Goal: Information Seeking & Learning: Learn about a topic

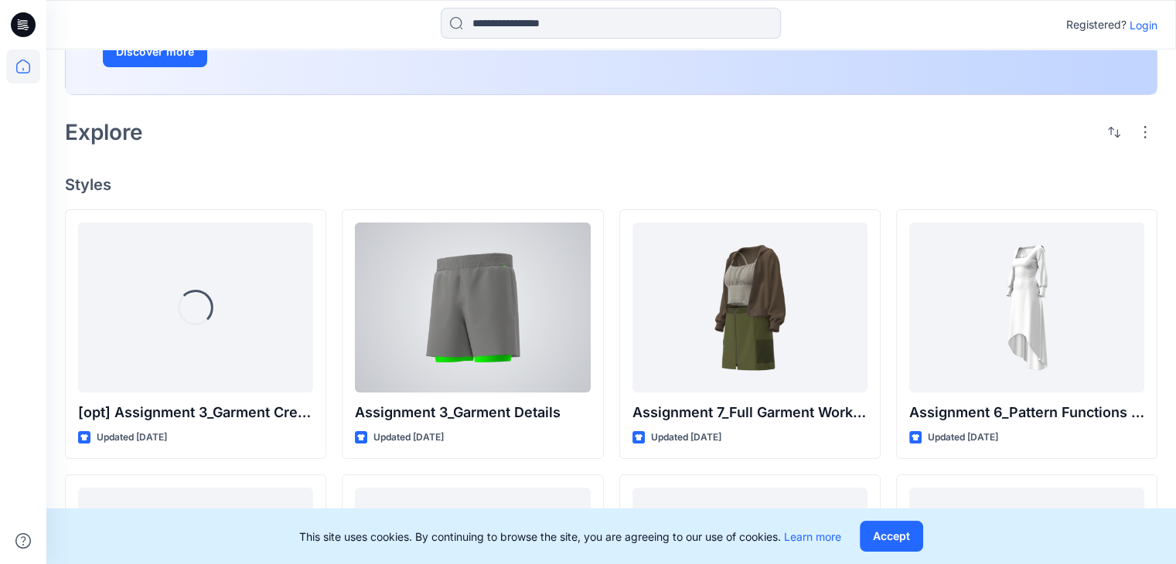
scroll to position [250, 0]
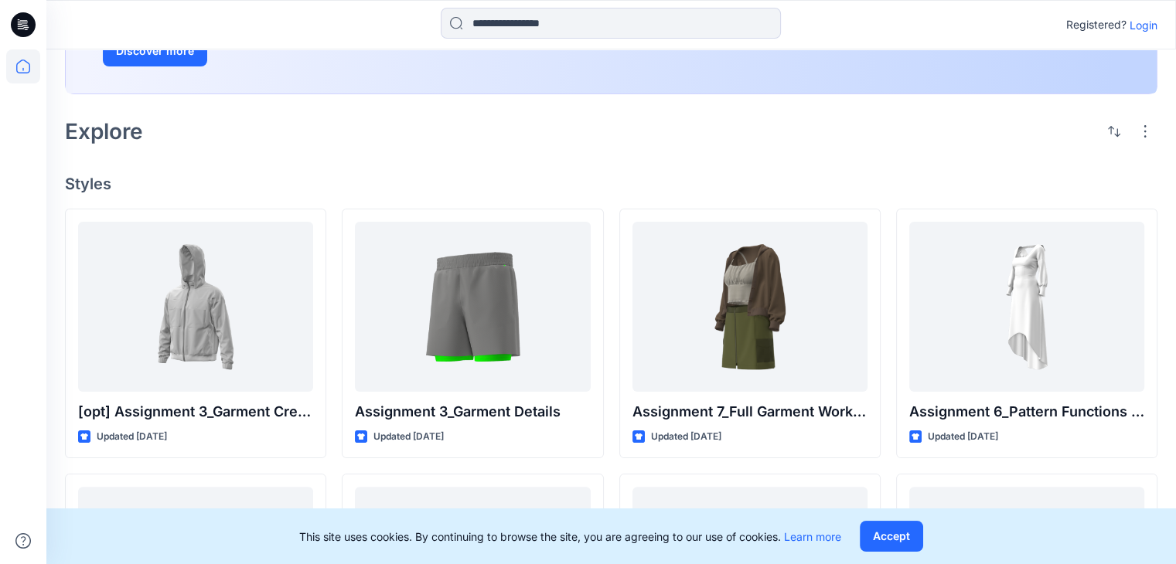
click at [1132, 26] on p "Login" at bounding box center [1143, 25] width 28 height 16
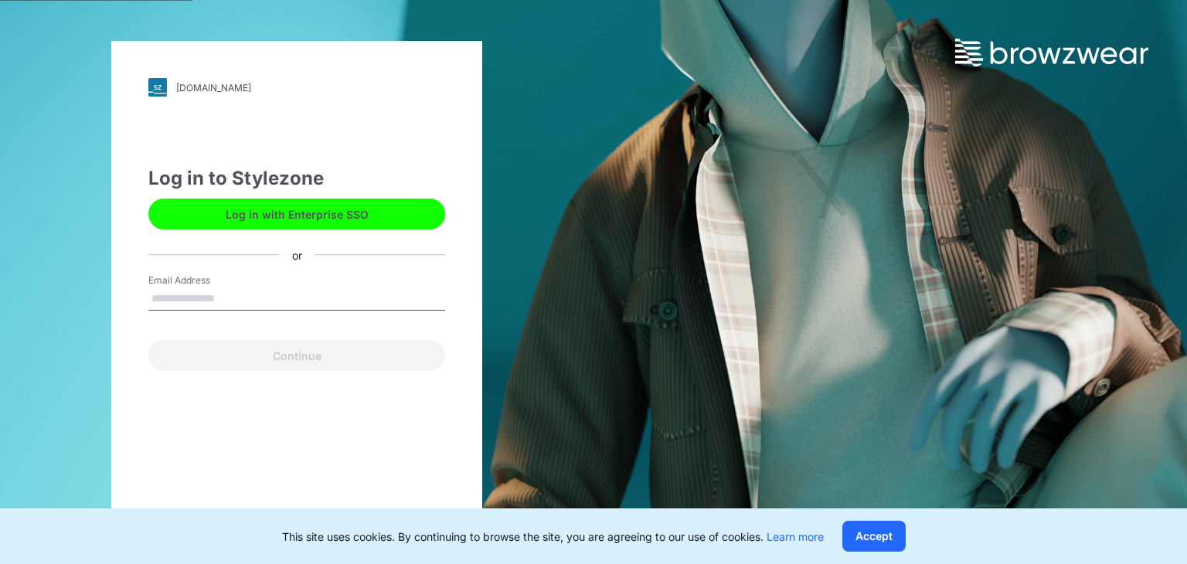
click at [247, 300] on input "Email Address" at bounding box center [296, 299] width 297 height 23
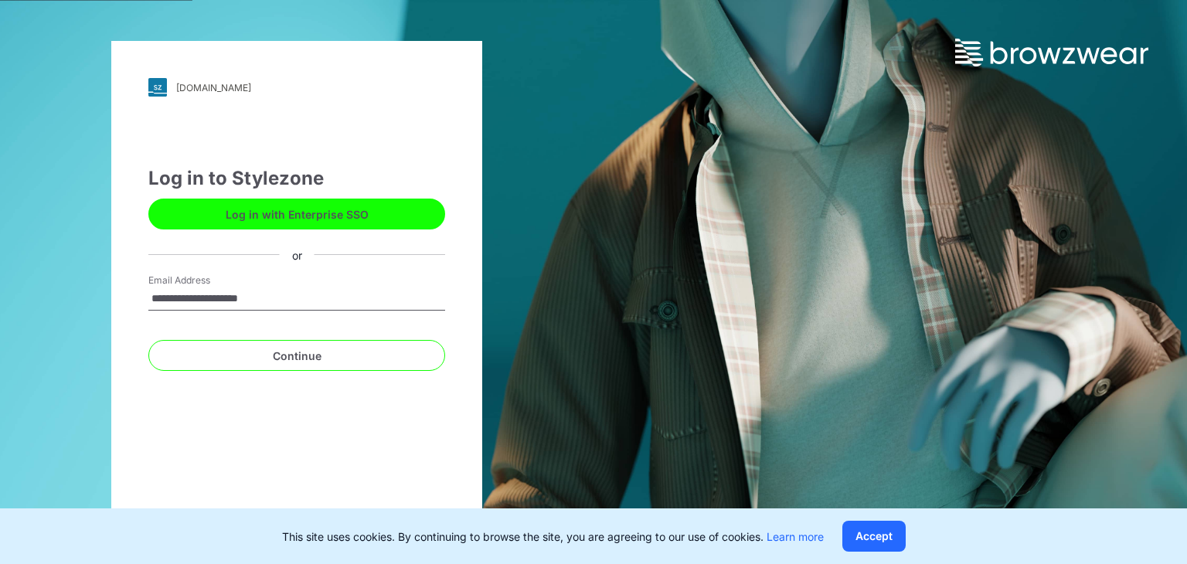
type input "**********"
click at [148, 340] on button "Continue" at bounding box center [296, 355] width 297 height 31
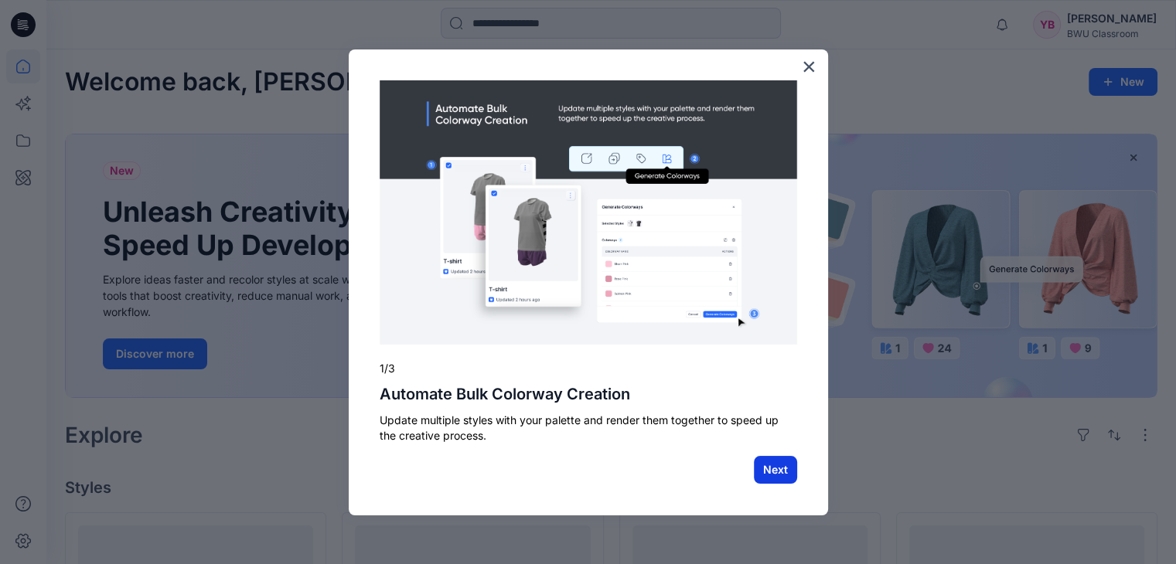
click at [787, 472] on button "Next" at bounding box center [775, 470] width 43 height 28
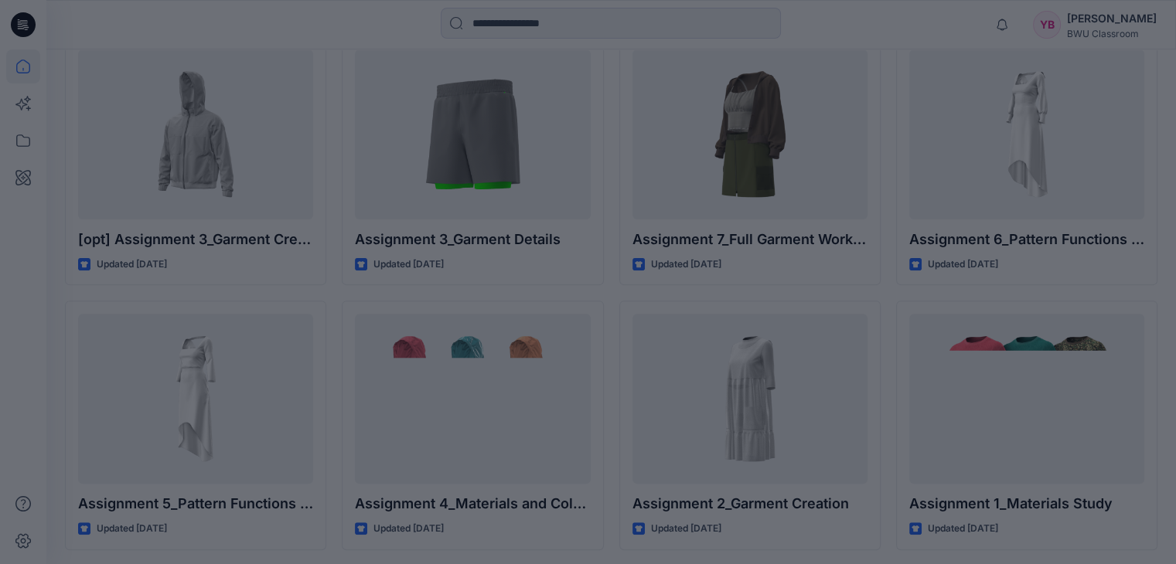
scroll to position [478, 0]
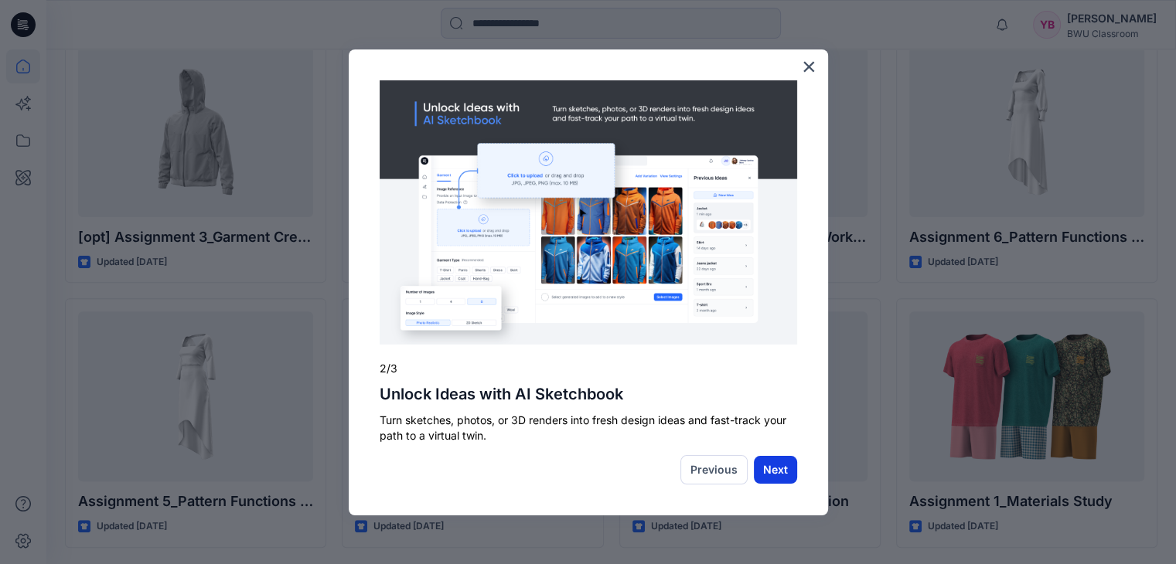
click at [788, 475] on button "Next" at bounding box center [775, 470] width 43 height 28
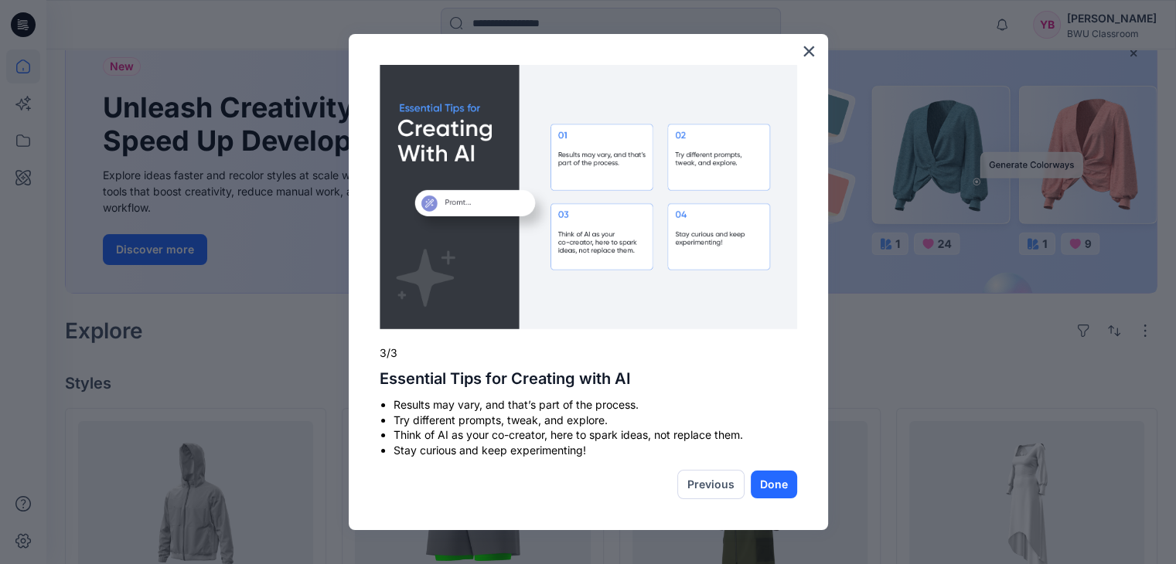
scroll to position [0, 0]
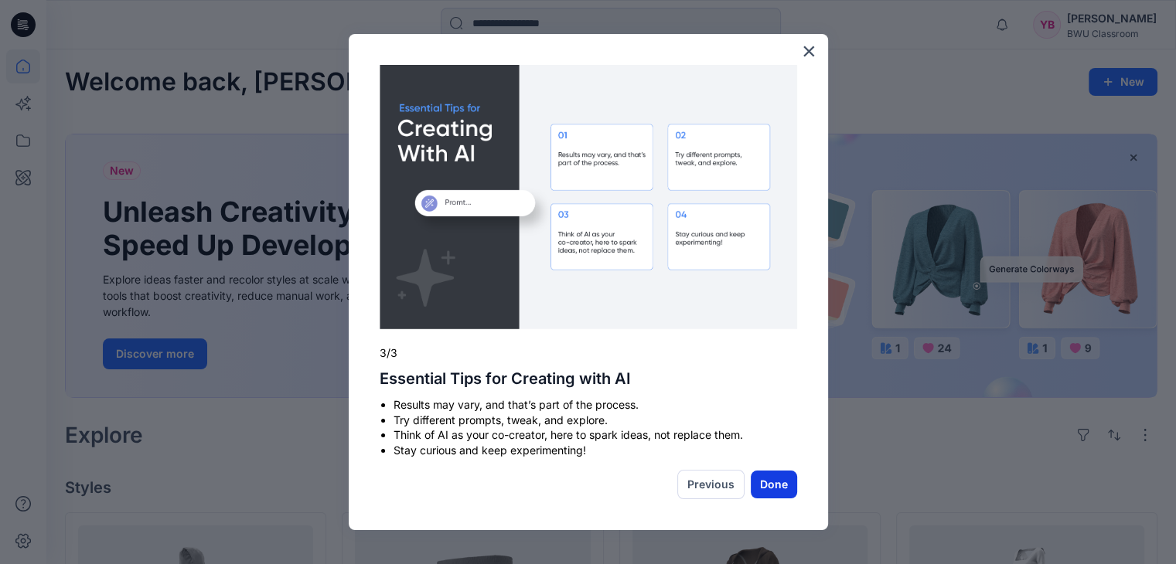
click at [770, 495] on button "Done" at bounding box center [773, 485] width 46 height 28
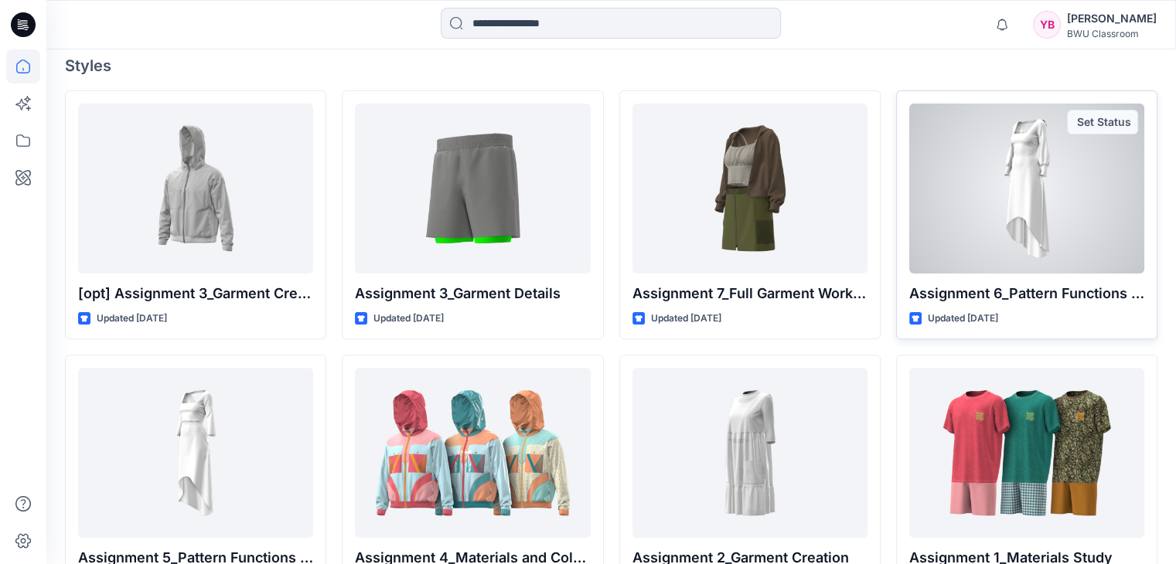
scroll to position [479, 0]
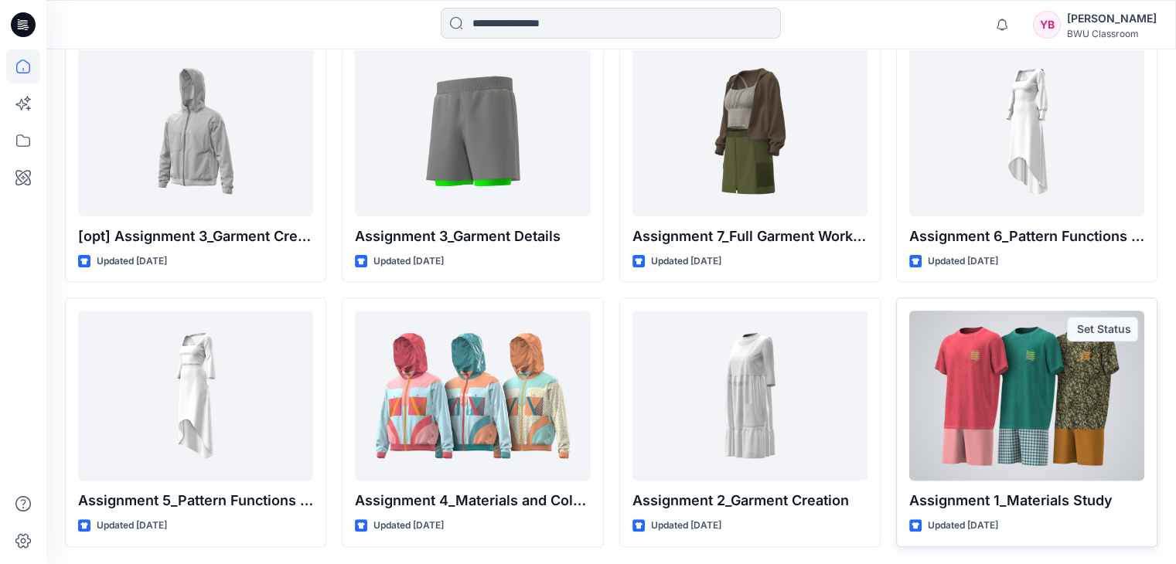
click at [1143, 504] on p "Assignment 1_Materials Study" at bounding box center [1026, 501] width 235 height 22
click at [1083, 415] on div at bounding box center [1026, 396] width 235 height 170
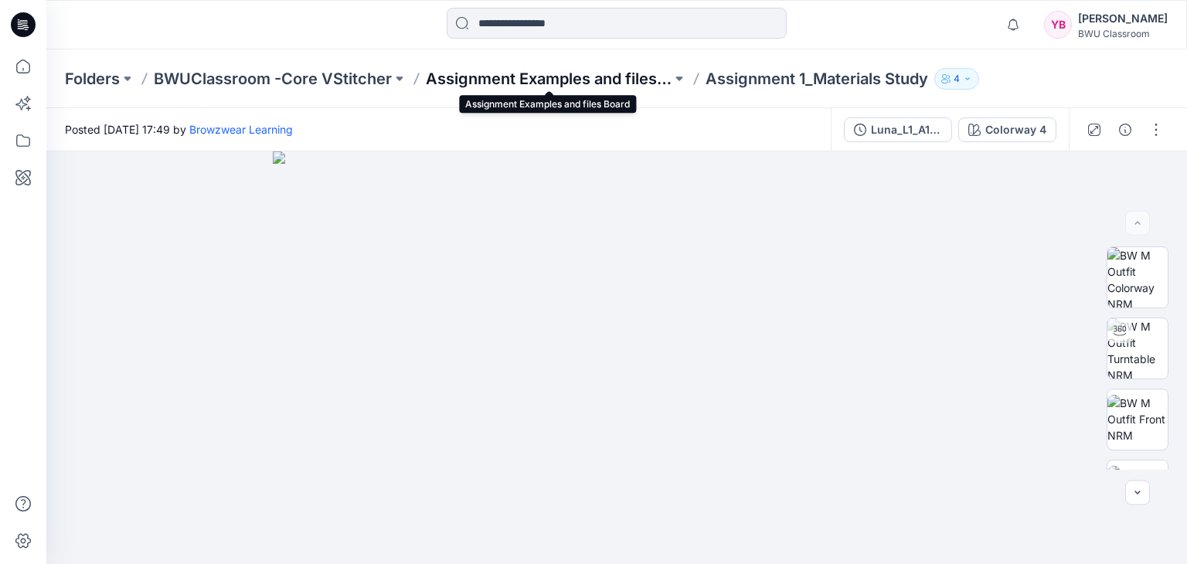
click at [464, 72] on p "Assignment Examples and files Board" at bounding box center [549, 79] width 246 height 22
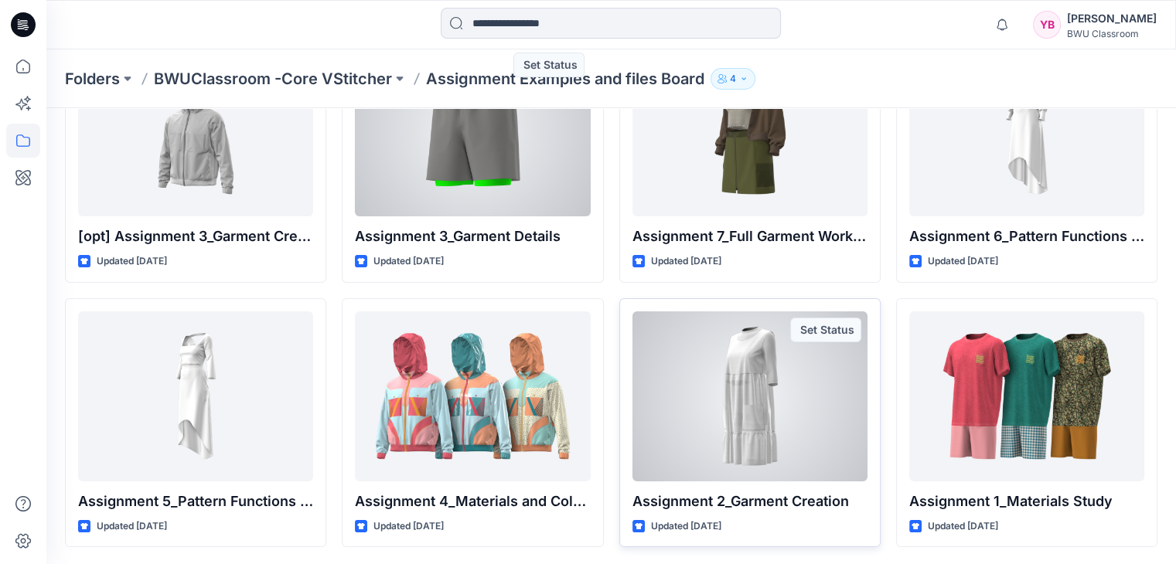
scroll to position [141, 0]
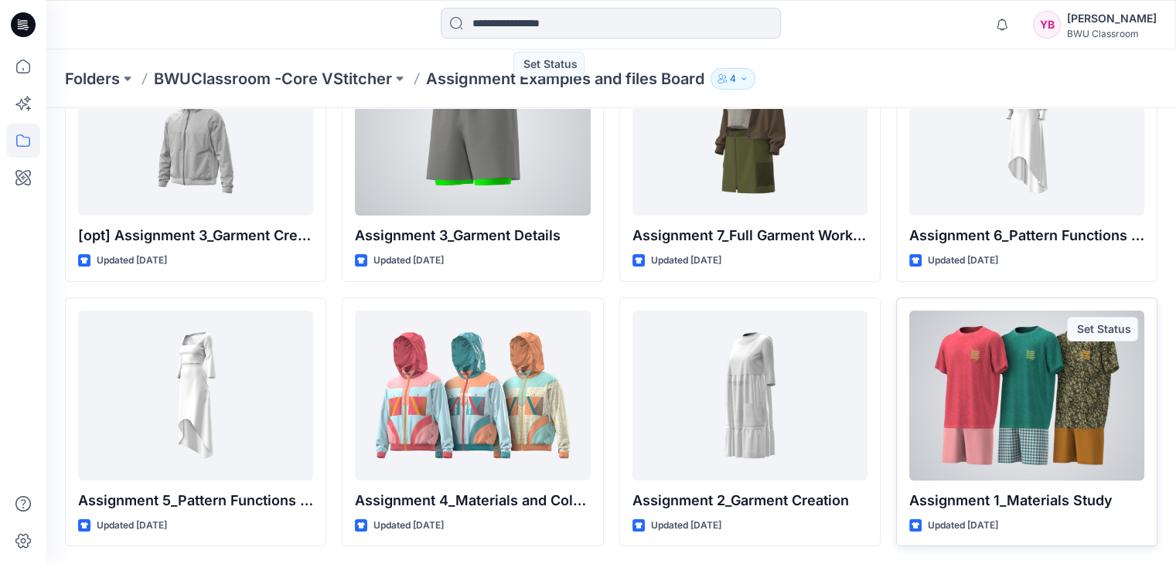
click at [1029, 375] on div at bounding box center [1026, 396] width 235 height 170
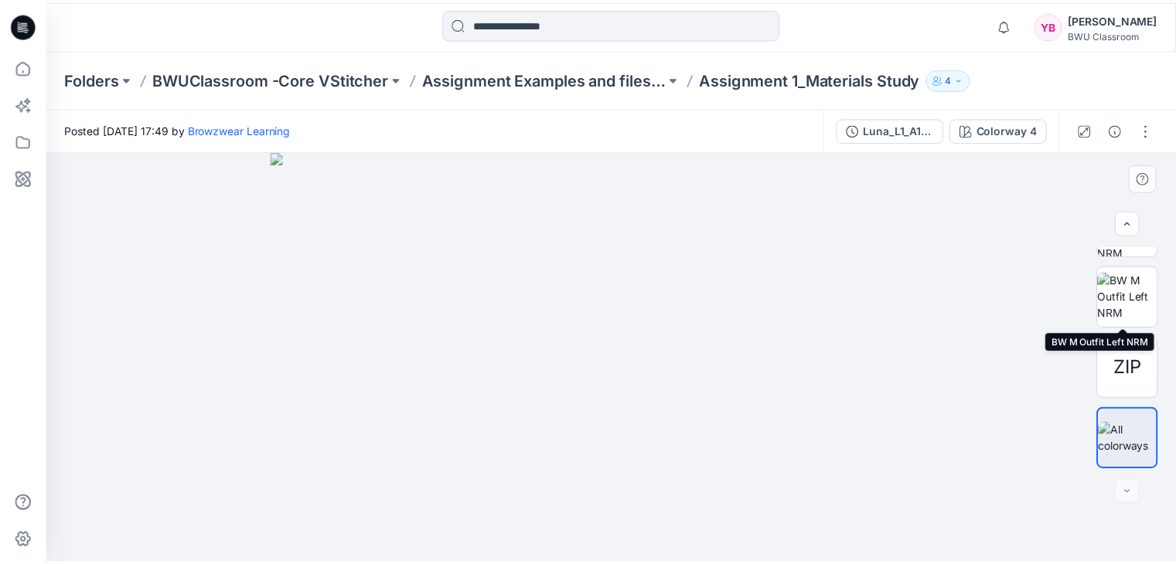
scroll to position [335, 0]
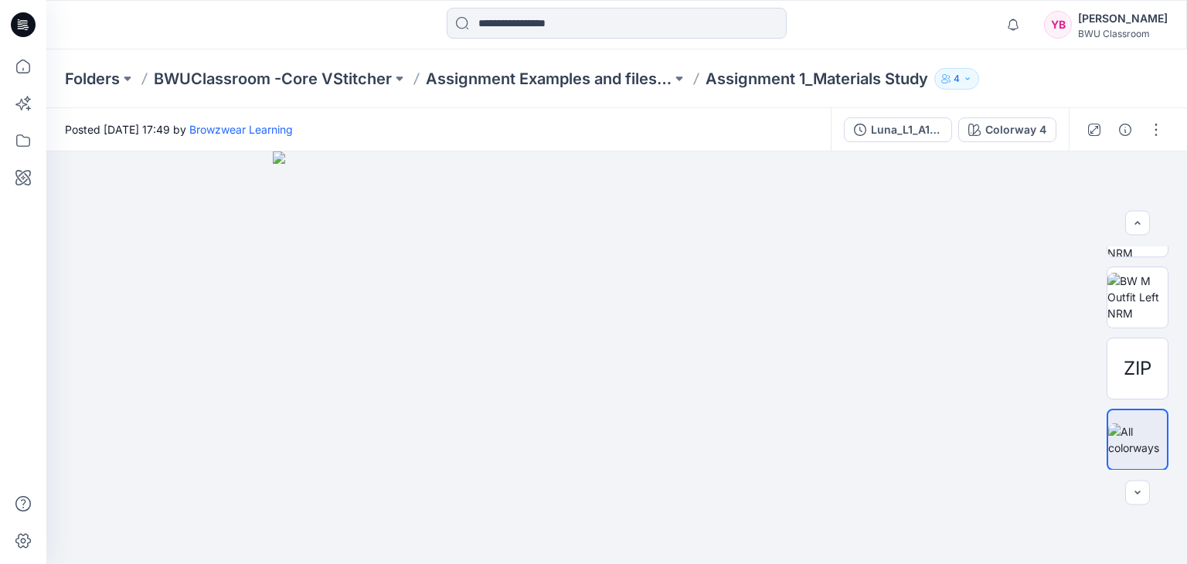
click at [25, 24] on icon at bounding box center [23, 24] width 25 height 25
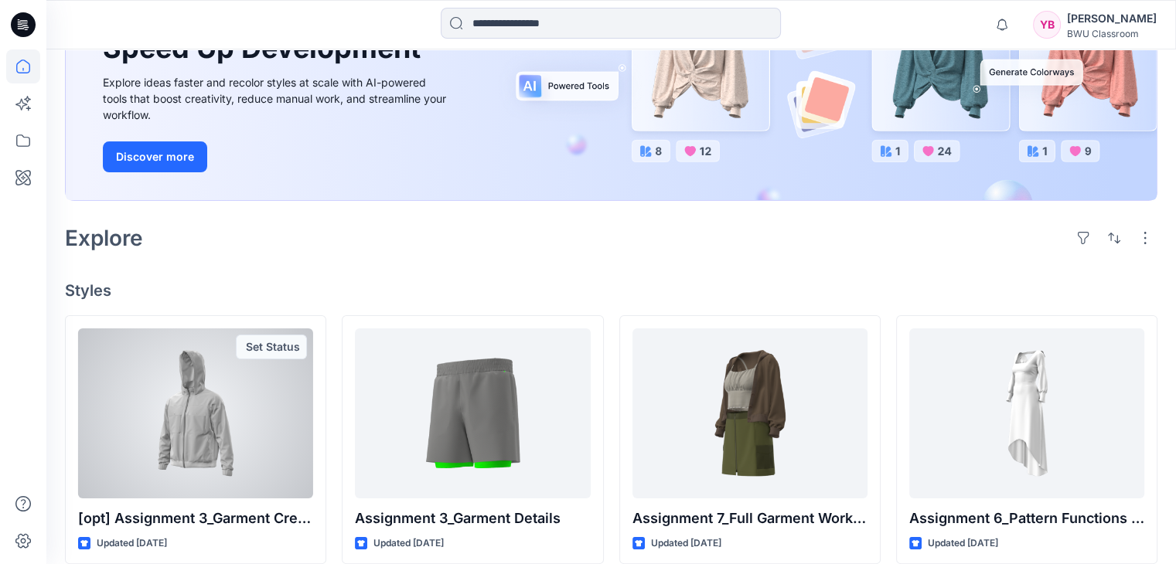
scroll to position [170, 0]
